Goal: Find specific page/section: Find specific page/section

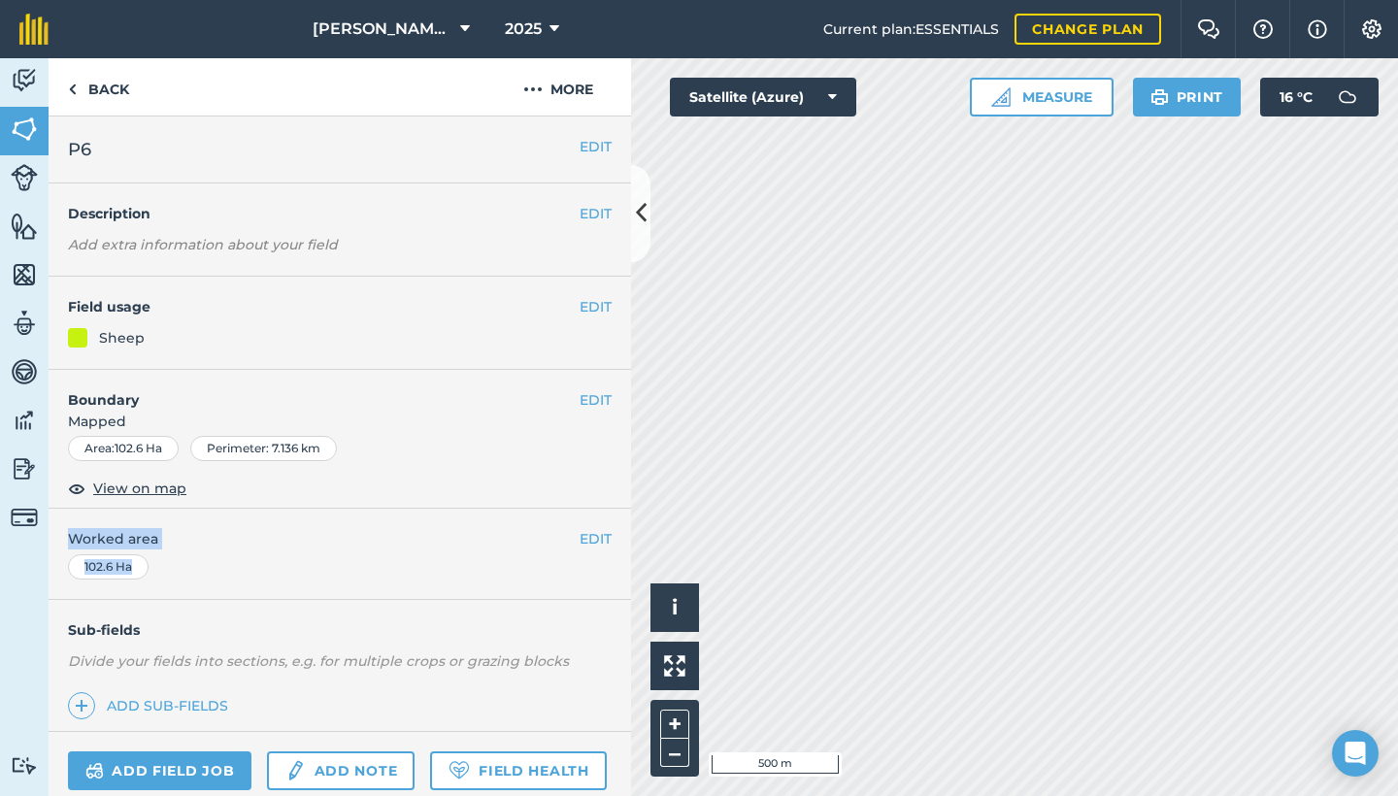
drag, startPoint x: 381, startPoint y: 506, endPoint x: 339, endPoint y: 564, distance: 71.7
click at [339, 564] on div "EDIT P6 EDIT Description Add extra information about your field EDIT Field usag…" at bounding box center [340, 456] width 582 height 680
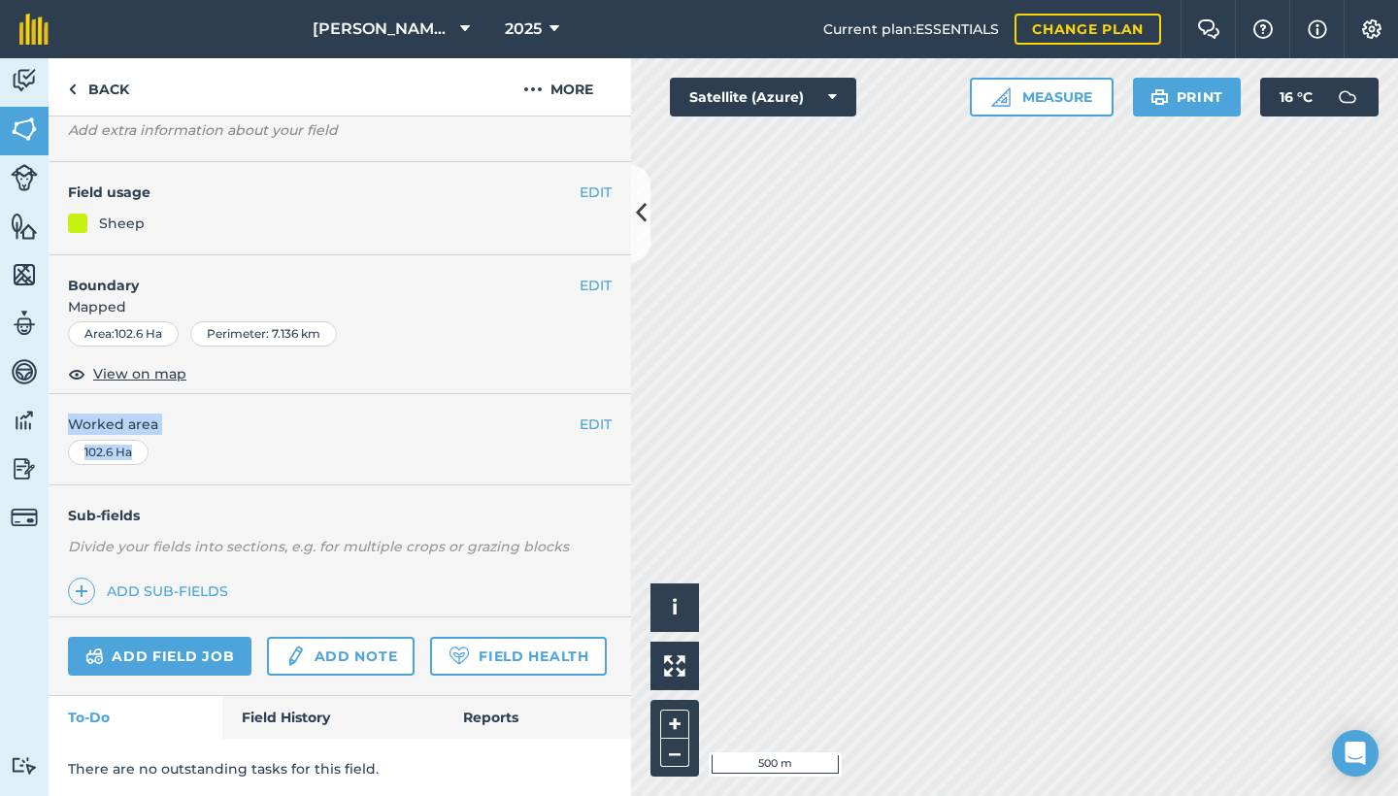
scroll to position [114, 0]
click at [325, 445] on div "EDIT Worked area 102.6 Ha" at bounding box center [340, 440] width 582 height 90
click at [164, 377] on span "View on map" at bounding box center [139, 374] width 93 height 21
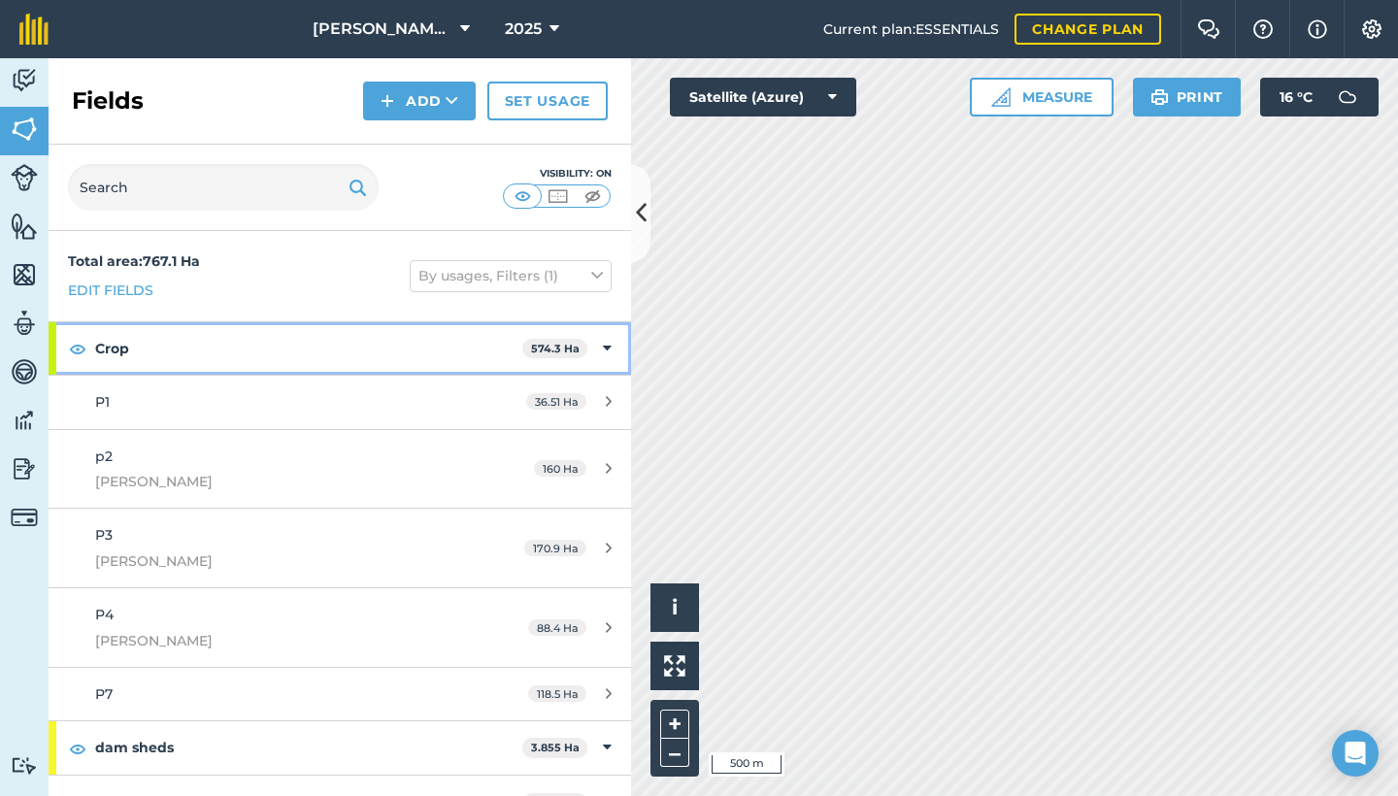
click at [570, 350] on strong "574.3 Ha" at bounding box center [555, 349] width 49 height 14
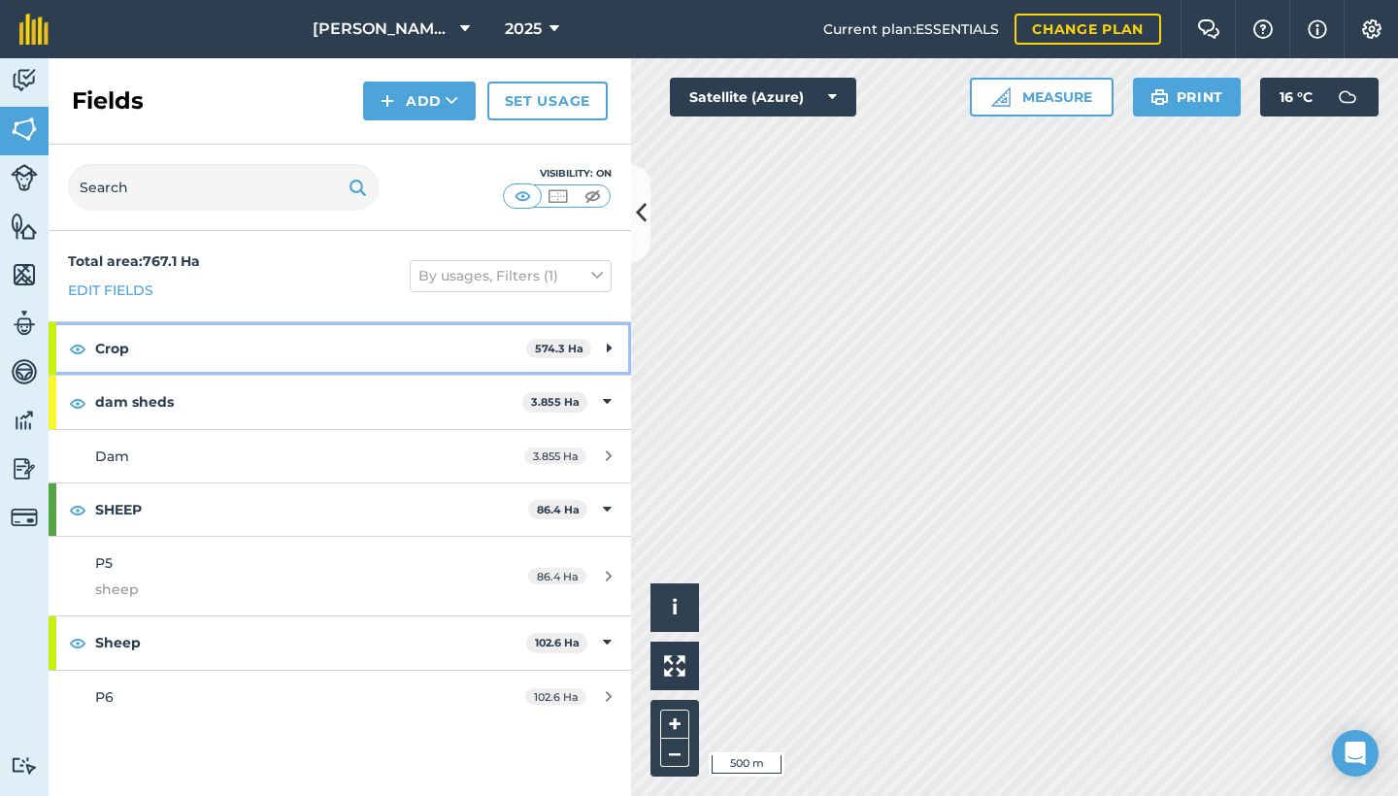
click at [570, 350] on strong "574.3 Ha" at bounding box center [559, 349] width 49 height 14
